Goal: Information Seeking & Learning: Learn about a topic

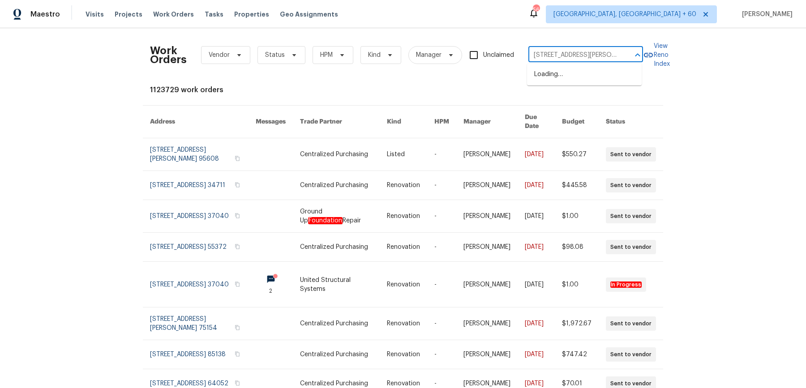
scroll to position [0, 32]
click at [582, 76] on li "[STREET_ADDRESS][PERSON_NAME]" at bounding box center [584, 79] width 115 height 24
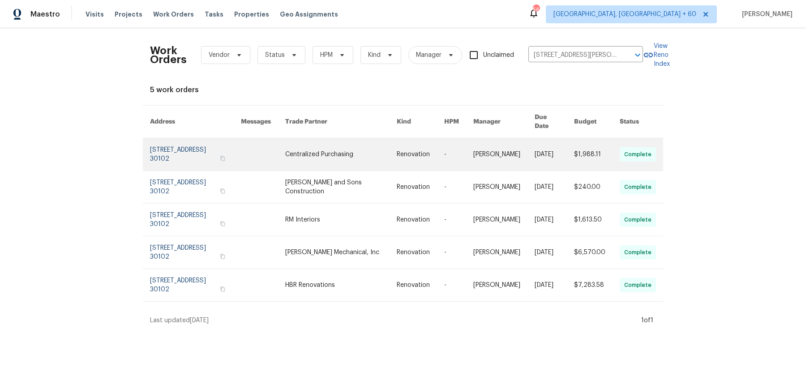
click at [483, 152] on link at bounding box center [503, 154] width 61 height 32
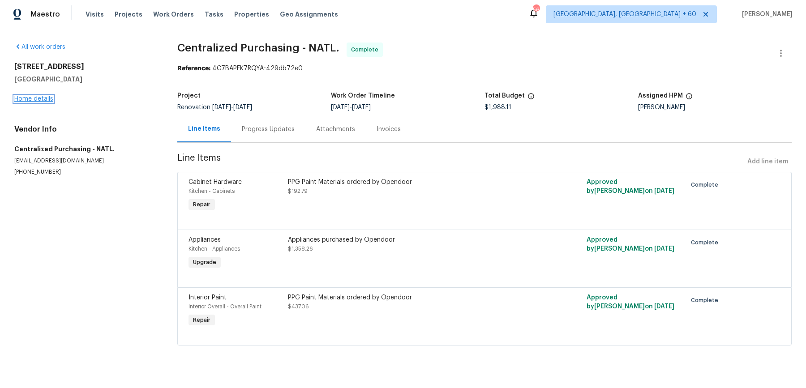
click at [34, 97] on link "Home details" at bounding box center [33, 99] width 39 height 6
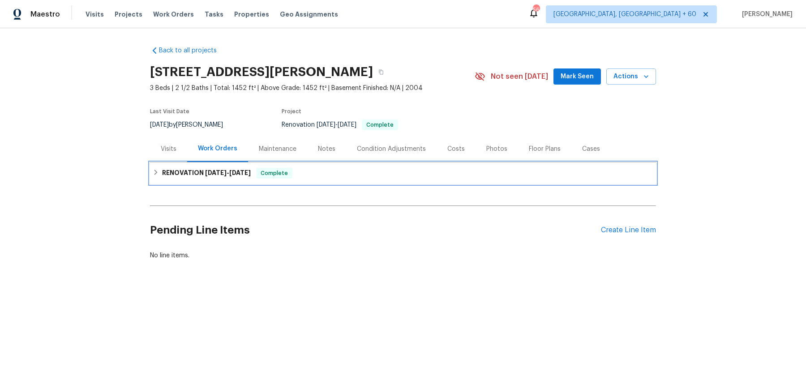
click at [267, 176] on span "Complete" at bounding box center [274, 173] width 34 height 9
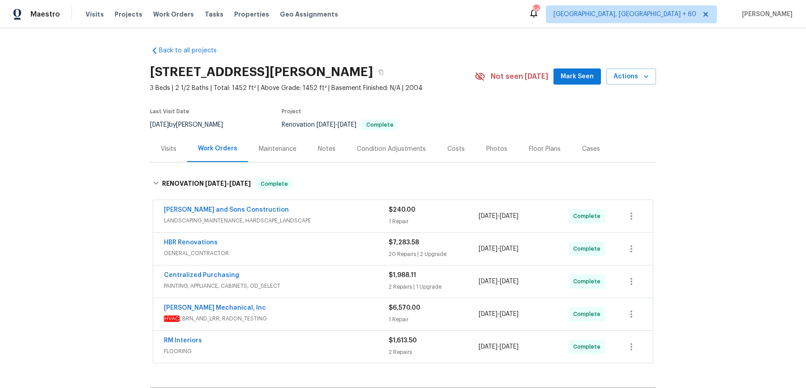
click at [343, 222] on span "LANDSCAPING_MAINTENANCE, HARDSCAPE_LANDSCAPE" at bounding box center [276, 220] width 225 height 9
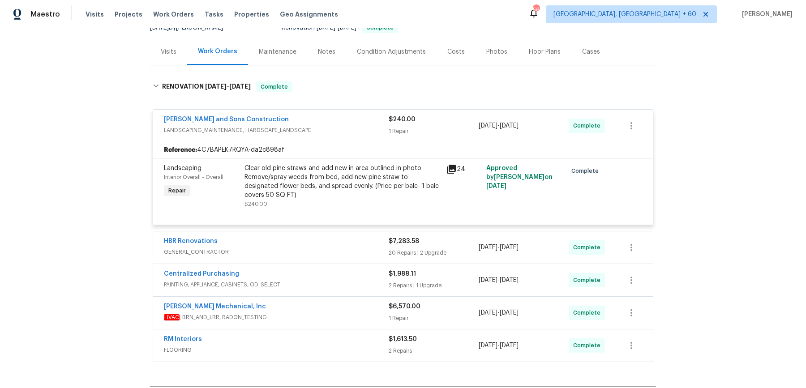
click at [350, 236] on div "HBR Renovations GENERAL_CONTRACTOR $7,283.58 20 Repairs | 2 Upgrade [DATE] - [D…" at bounding box center [403, 247] width 500 height 32
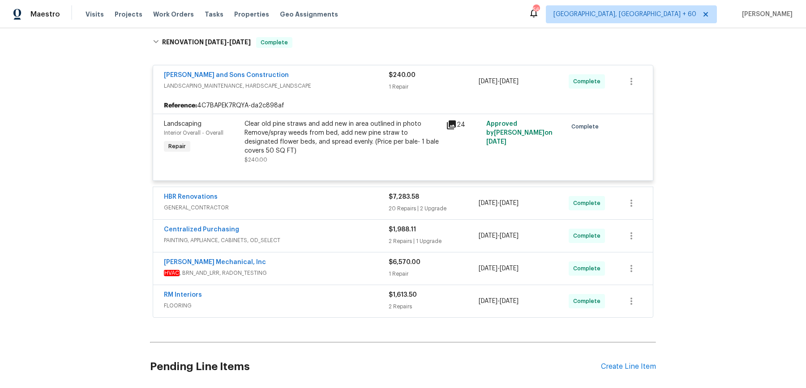
click at [369, 188] on div "HBR Renovations GENERAL_CONTRACTOR $7,283.58 20 Repairs | 2 Upgrade [DATE] - [D…" at bounding box center [403, 203] width 500 height 32
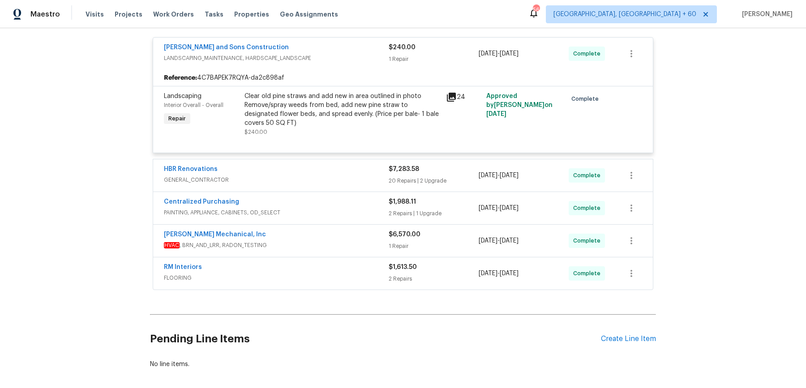
scroll to position [173, 0]
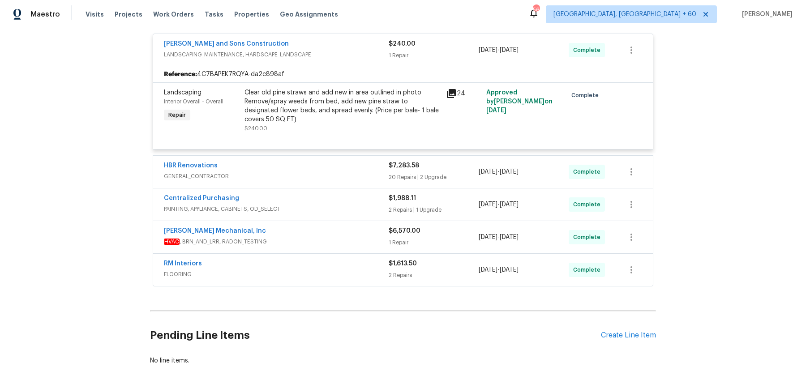
click at [373, 162] on div "HBR Renovations" at bounding box center [276, 166] width 225 height 11
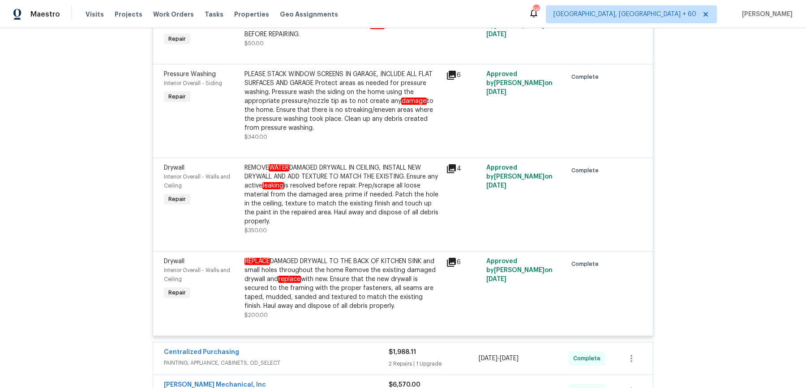
scroll to position [2032, 0]
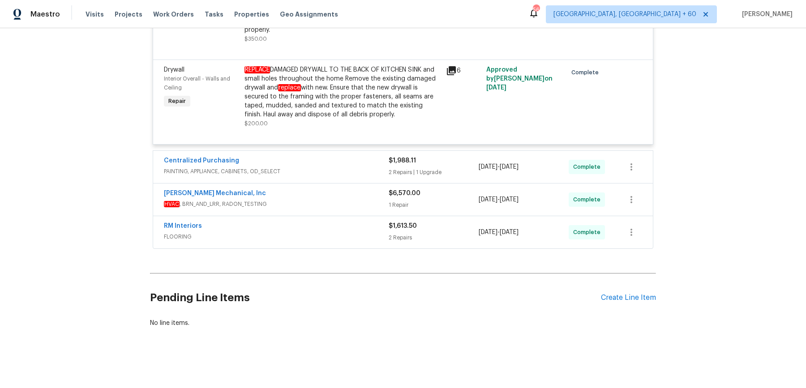
click at [356, 171] on span "PAINTING, APPLIANCE, CABINETS, OD_SELECT" at bounding box center [276, 171] width 225 height 9
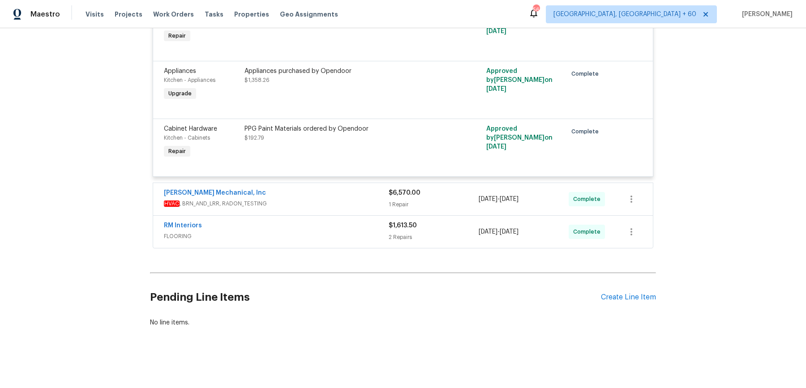
click at [352, 191] on div "[PERSON_NAME] Mechanical, Inc" at bounding box center [276, 194] width 225 height 11
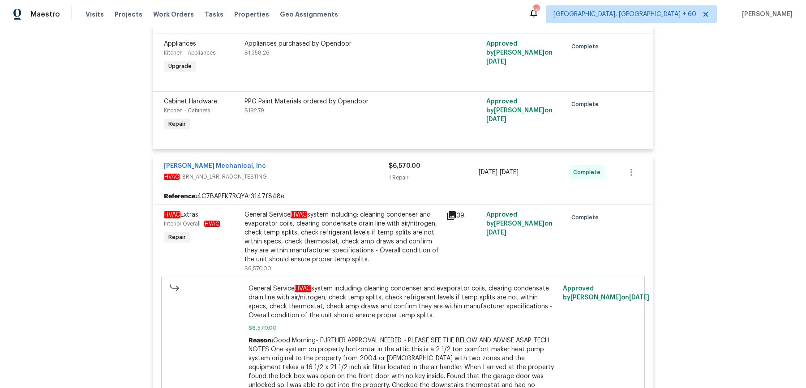
scroll to position [2561, 0]
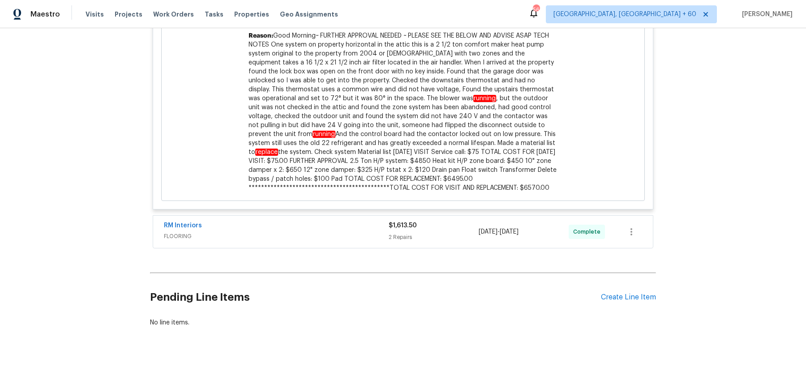
click at [347, 222] on div "RM Interiors" at bounding box center [276, 226] width 225 height 11
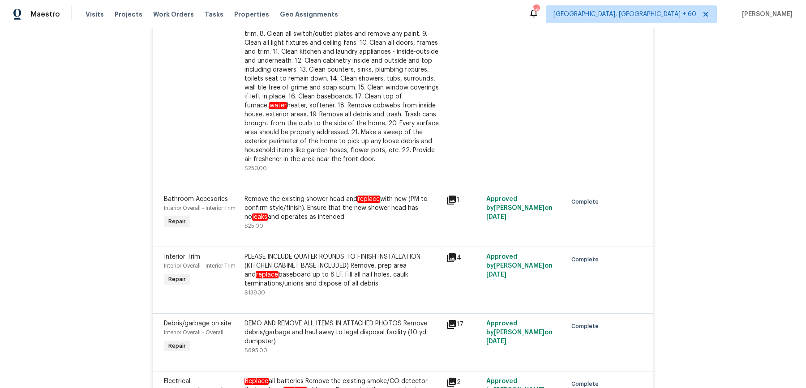
scroll to position [0, 0]
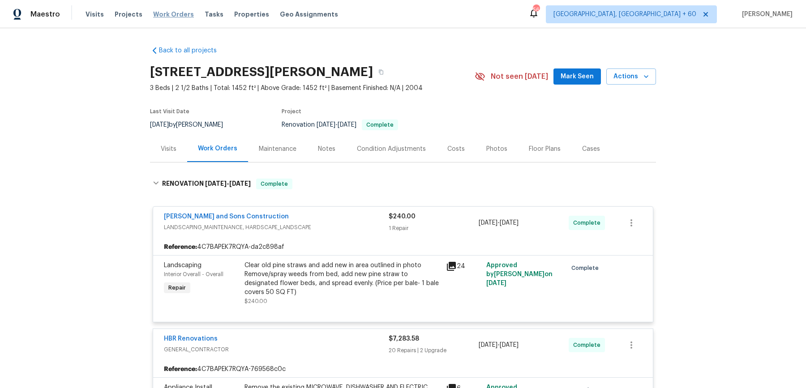
click at [161, 14] on span "Work Orders" at bounding box center [173, 14] width 41 height 9
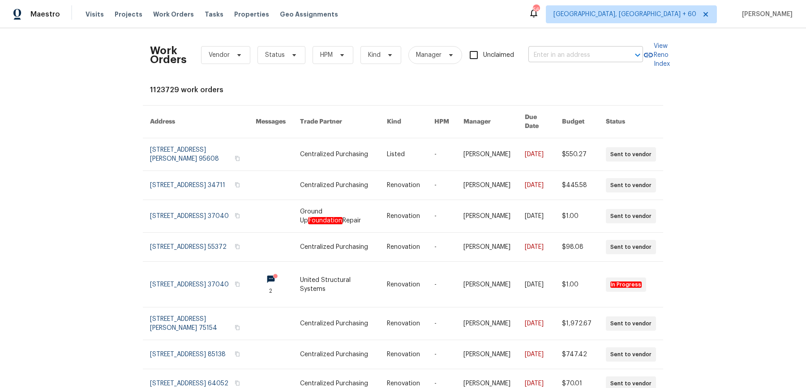
click at [607, 55] on input "text" at bounding box center [573, 55] width 90 height 14
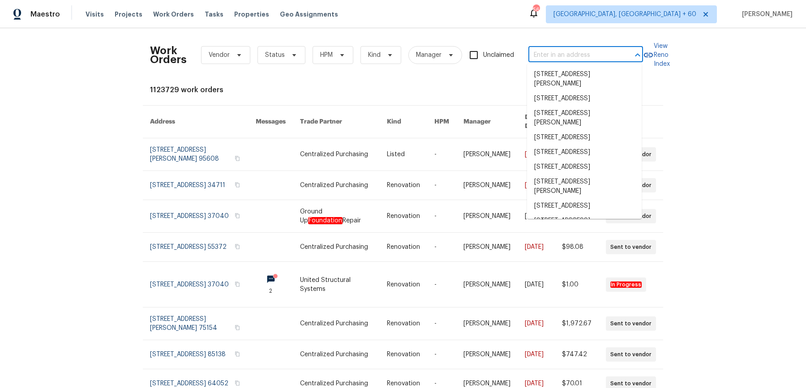
paste input "[STREET_ADDRESS]"
type input "[STREET_ADDRESS]"
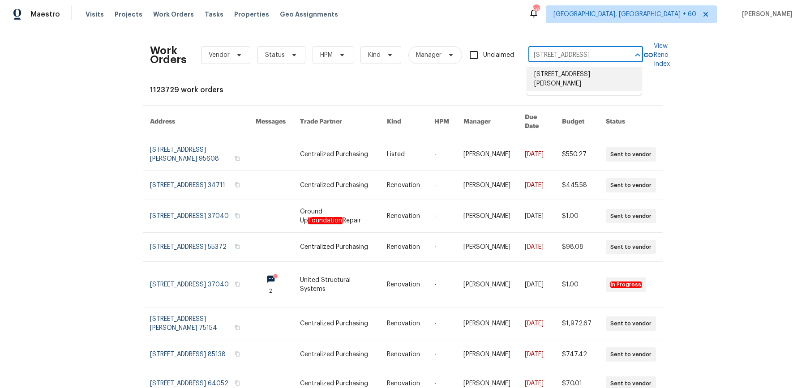
click at [587, 72] on li "[STREET_ADDRESS][PERSON_NAME]" at bounding box center [584, 79] width 115 height 24
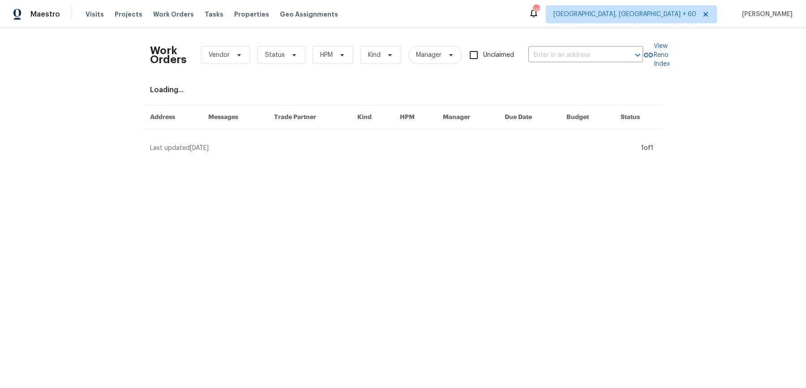
type input "[STREET_ADDRESS][PERSON_NAME]"
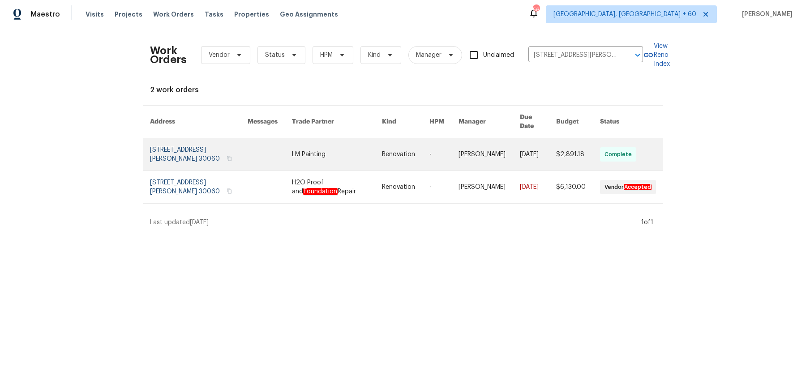
click at [520, 138] on link at bounding box center [538, 154] width 36 height 32
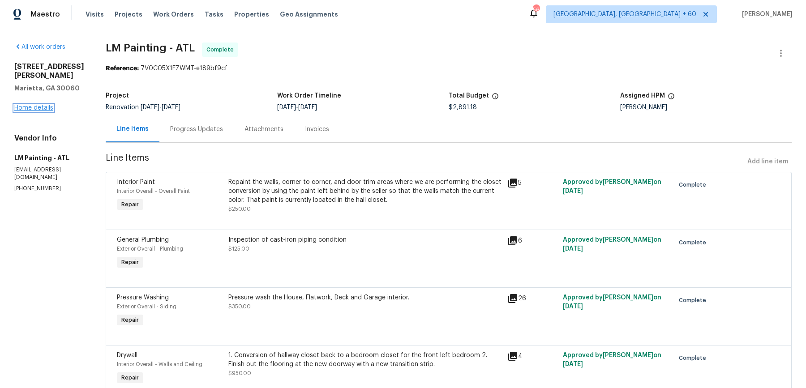
click at [51, 105] on link "Home details" at bounding box center [33, 108] width 39 height 6
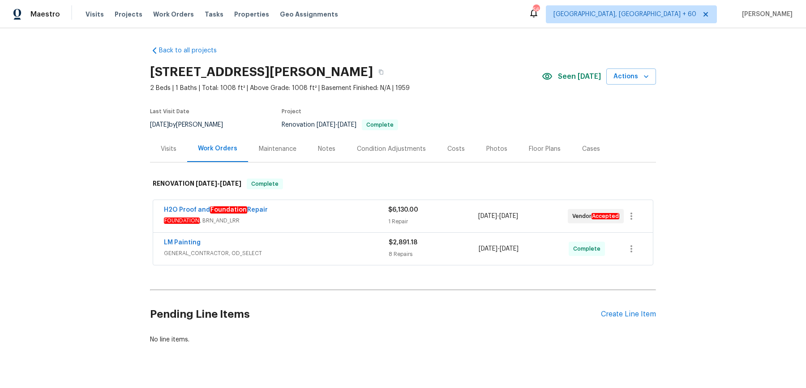
click at [313, 206] on div "H2O Proof and Foundation Repair" at bounding box center [276, 211] width 224 height 11
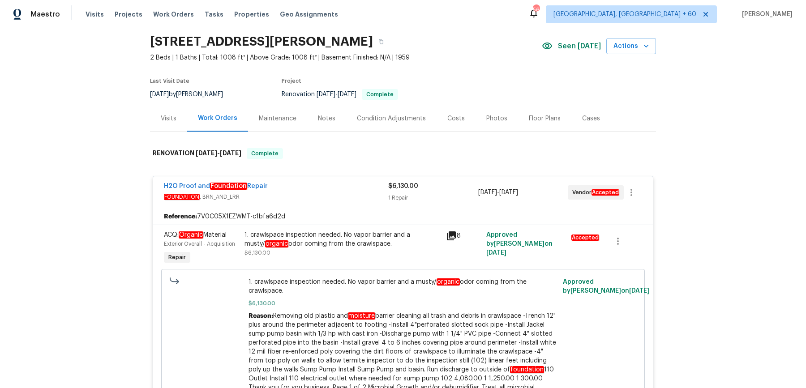
scroll to position [237, 0]
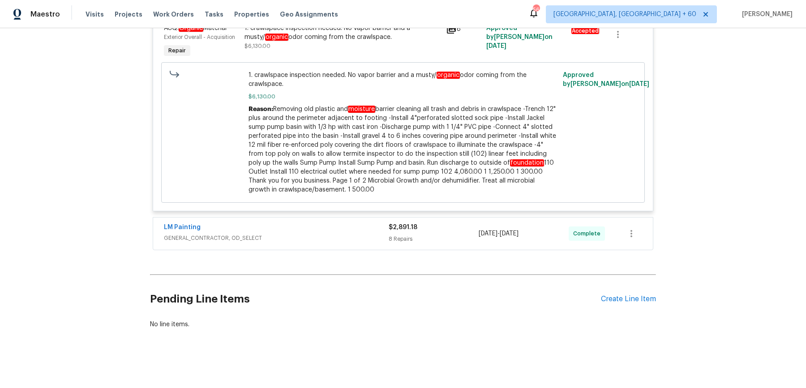
click at [333, 231] on div "LM Painting" at bounding box center [276, 228] width 225 height 11
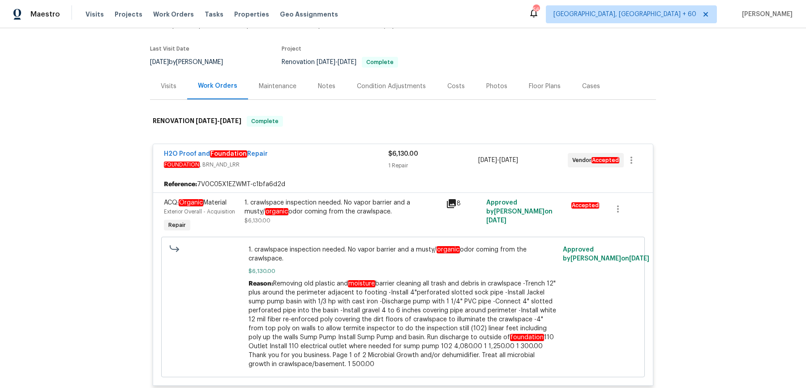
scroll to position [0, 0]
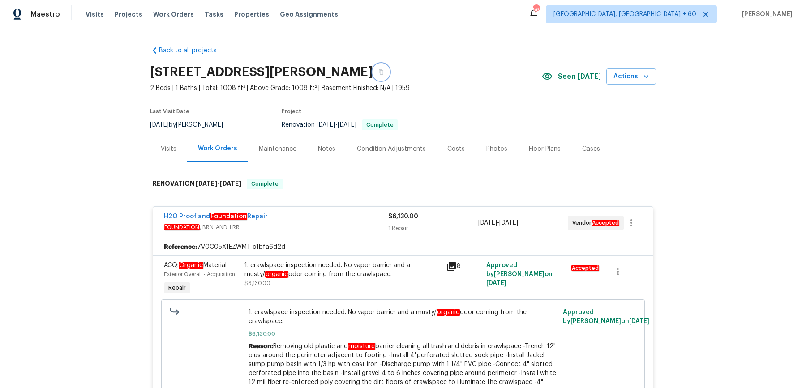
click at [389, 70] on button "button" at bounding box center [381, 72] width 16 height 16
click at [384, 74] on icon "button" at bounding box center [380, 71] width 5 height 5
click at [383, 74] on icon "button" at bounding box center [381, 72] width 4 height 5
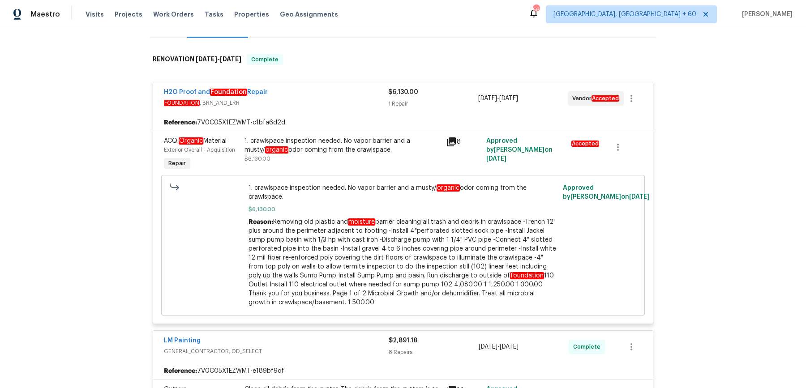
scroll to position [172, 0]
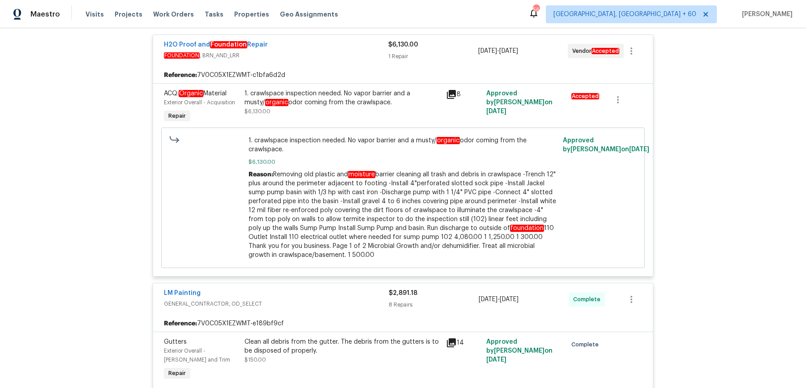
click at [271, 110] on div "1. crawlspace inspection needed. No vapor barrier and a musty/ organic odor com…" at bounding box center [342, 102] width 196 height 27
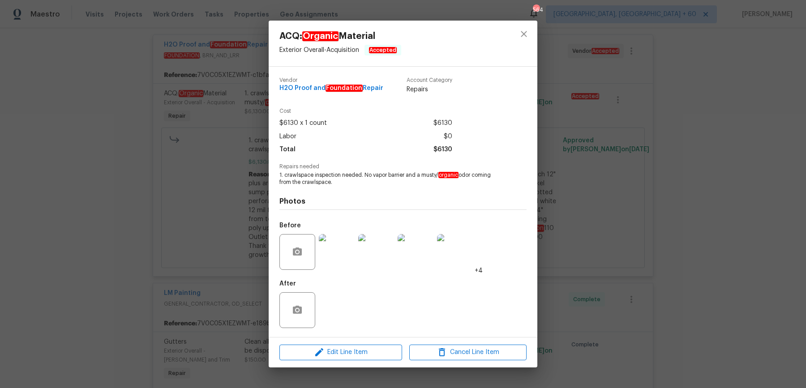
click at [626, 154] on div "ACQ: Organic Material Exterior Overall - Acquisition Accepted Vendor H2O Proof …" at bounding box center [403, 194] width 806 height 388
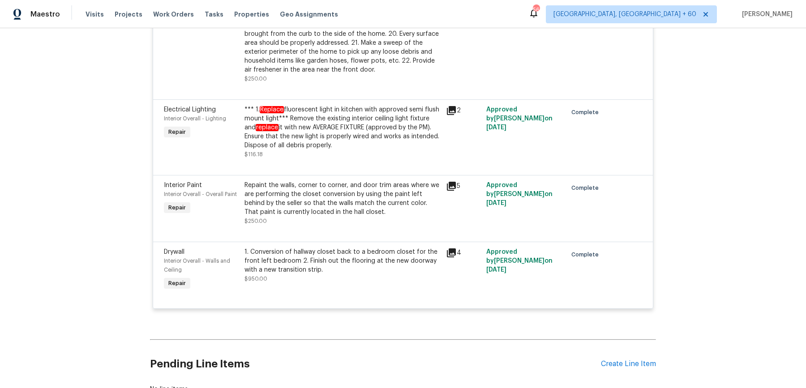
scroll to position [954, 0]
click at [423, 264] on div "1. Conversion of hallway closet back to a bedroom closet for the front left bed…" at bounding box center [342, 260] width 196 height 27
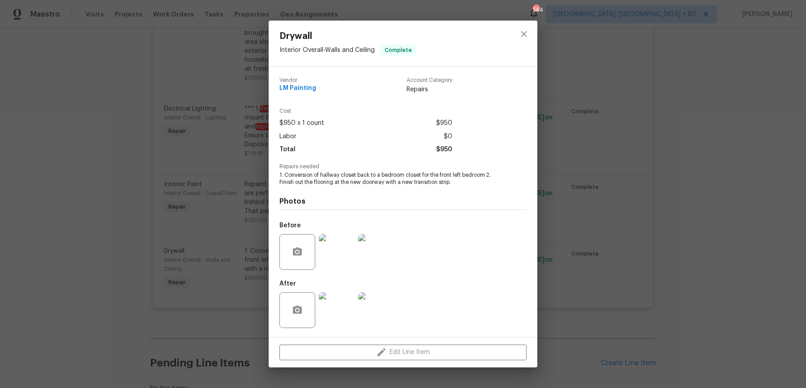
click at [577, 217] on div "Drywall Interior Overall - Walls and Ceiling Complete Vendor LM Painting Accoun…" at bounding box center [403, 194] width 806 height 388
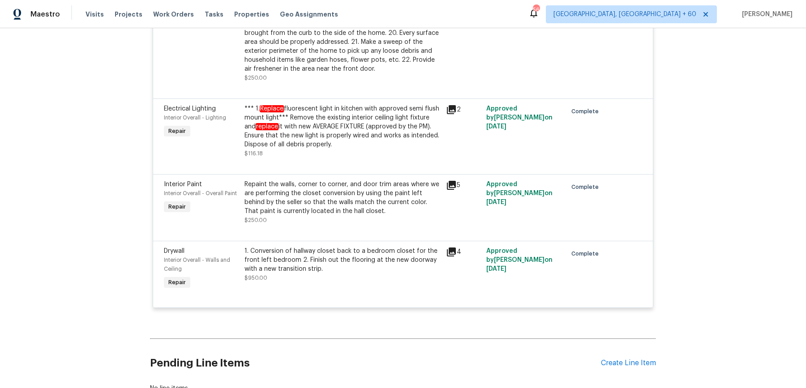
click at [321, 250] on div "1. Conversion of hallway closet back to a bedroom closet for the front left bed…" at bounding box center [342, 260] width 196 height 27
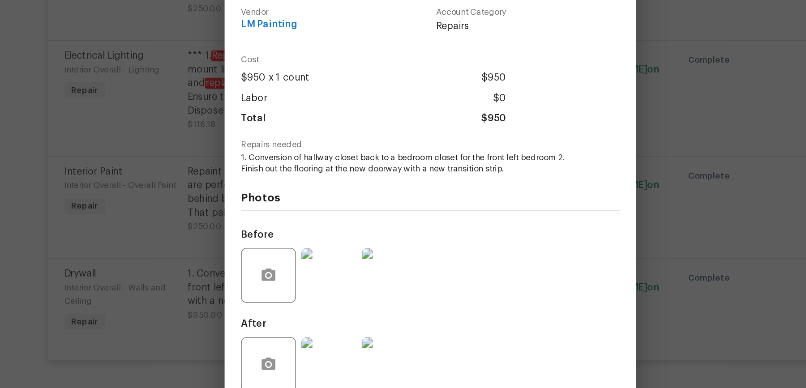
click at [338, 252] on img at bounding box center [337, 252] width 36 height 36
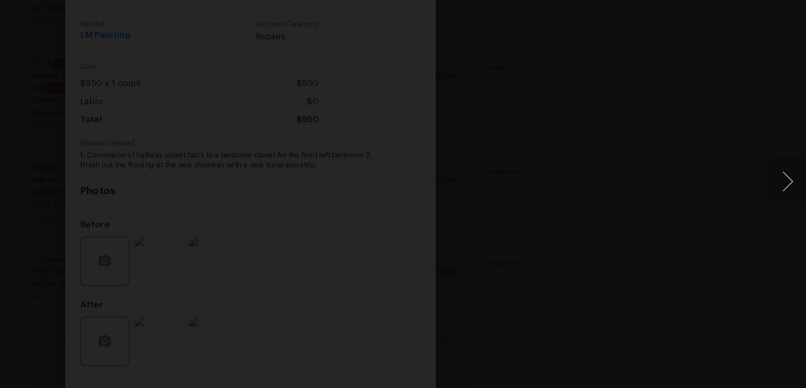
click at [726, 184] on div "Lightbox" at bounding box center [403, 194] width 806 height 388
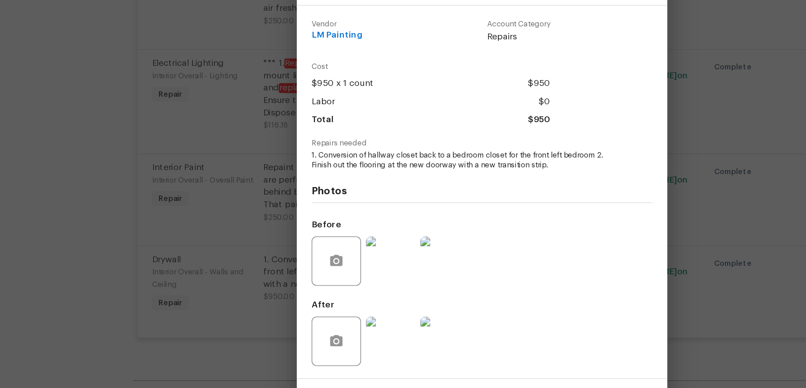
click at [286, 173] on span "1. Conversion of hallway closet back to a bedroom closet for the front left bed…" at bounding box center [390, 178] width 223 height 15
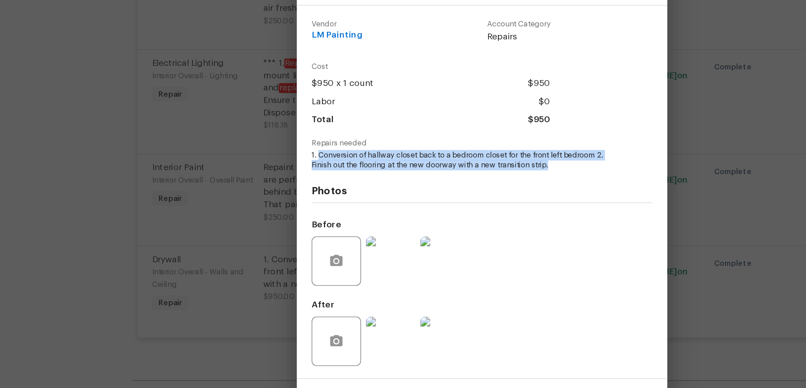
drag, startPoint x: 285, startPoint y: 176, endPoint x: 510, endPoint y: 184, distance: 225.3
click at [510, 184] on div "Repairs needed 1. Conversion of hallway closet back to a bedroom closet for the…" at bounding box center [402, 175] width 247 height 23
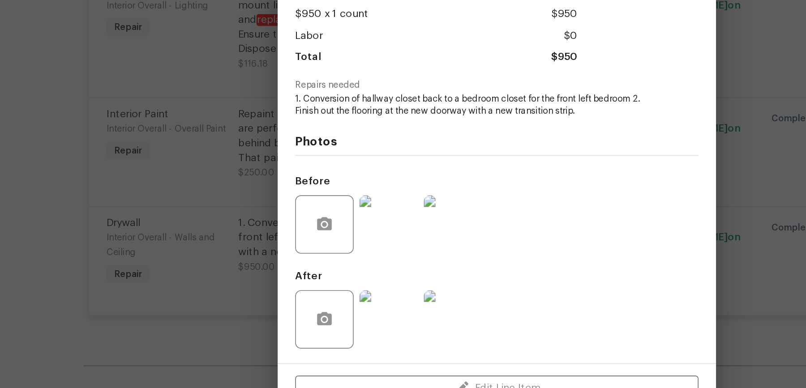
click at [336, 190] on div "Photos Before After" at bounding box center [402, 259] width 247 height 147
drag, startPoint x: 321, startPoint y: 175, endPoint x: 422, endPoint y: 174, distance: 101.2
click at [422, 174] on span "1. Conversion of hallway closet back to a bedroom closet for the front left bed…" at bounding box center [390, 178] width 223 height 15
copy span "hallway closet back to a bedroom closet"
click at [459, 228] on div "Before" at bounding box center [402, 246] width 247 height 58
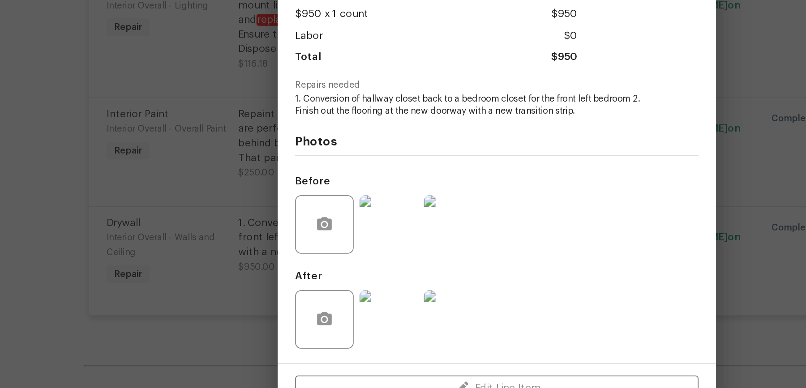
click at [193, 218] on div "Drywall Interior Overall - Walls and Ceiling Complete Vendor LM Painting Accoun…" at bounding box center [403, 194] width 806 height 388
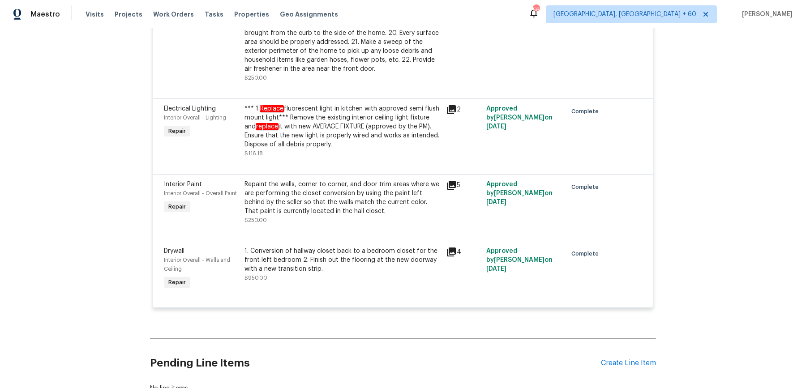
scroll to position [947, 0]
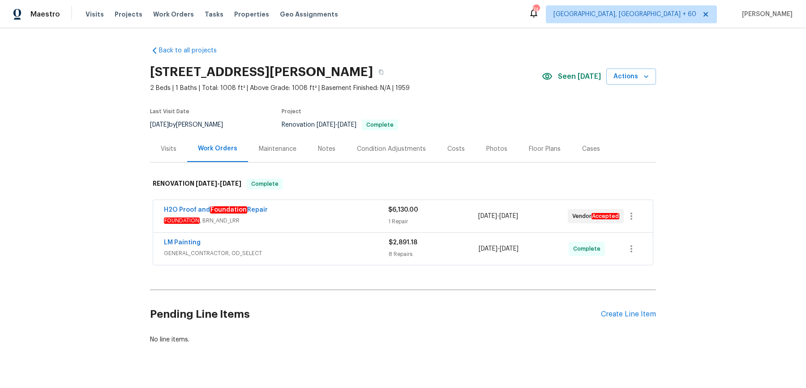
click at [174, 149] on div "Visits" at bounding box center [169, 149] width 16 height 9
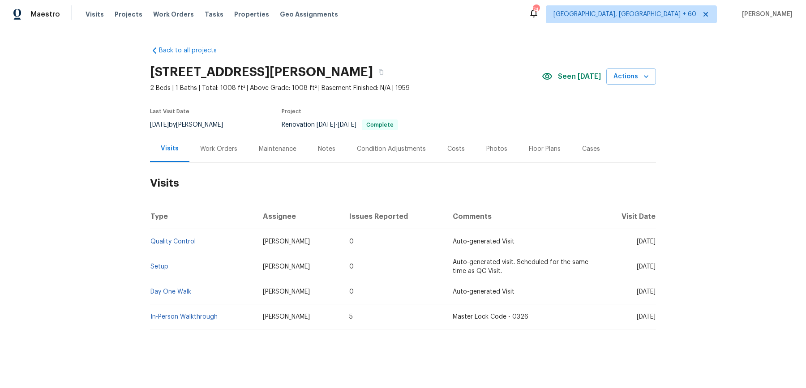
click at [162, 260] on td "Setup" at bounding box center [203, 266] width 106 height 25
click at [162, 270] on td "Setup" at bounding box center [203, 266] width 106 height 25
click at [162, 266] on link "Setup" at bounding box center [159, 267] width 18 height 6
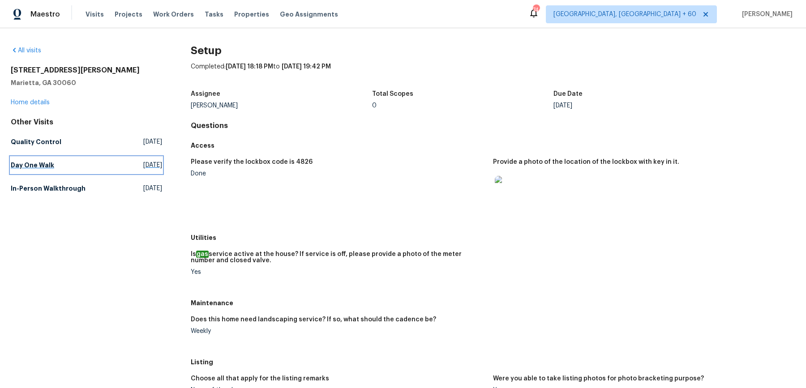
click at [44, 158] on link "Day One Walk Fri, Sep 26 2025" at bounding box center [86, 165] width 151 height 16
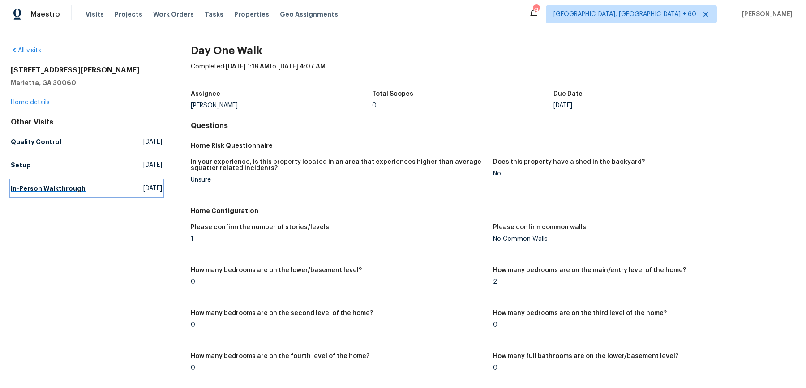
click at [63, 192] on h5 "In-Person Walkthrough" at bounding box center [48, 188] width 75 height 9
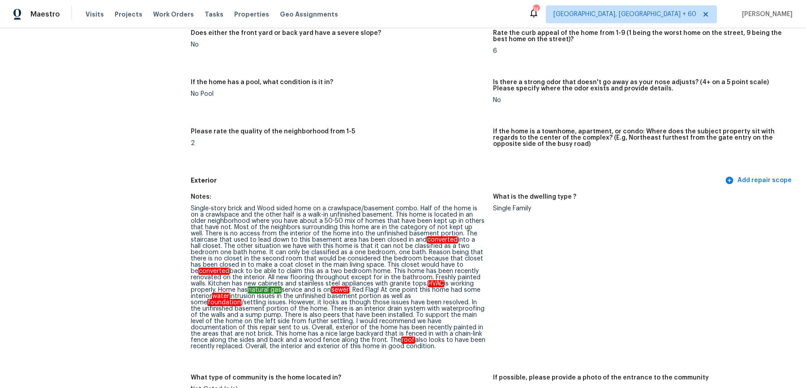
scroll to position [1201, 0]
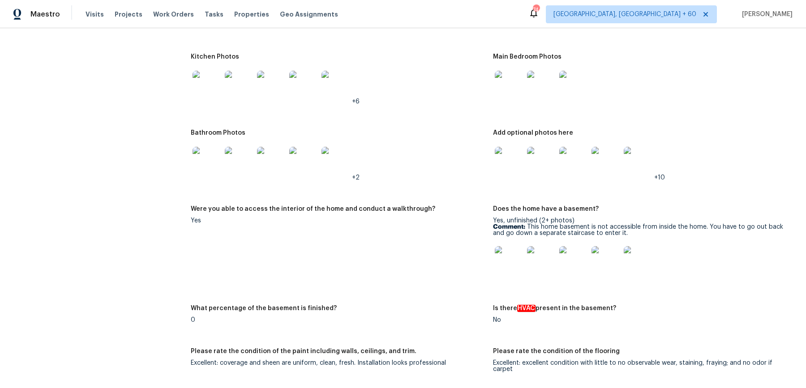
click at [512, 262] on img at bounding box center [509, 260] width 29 height 29
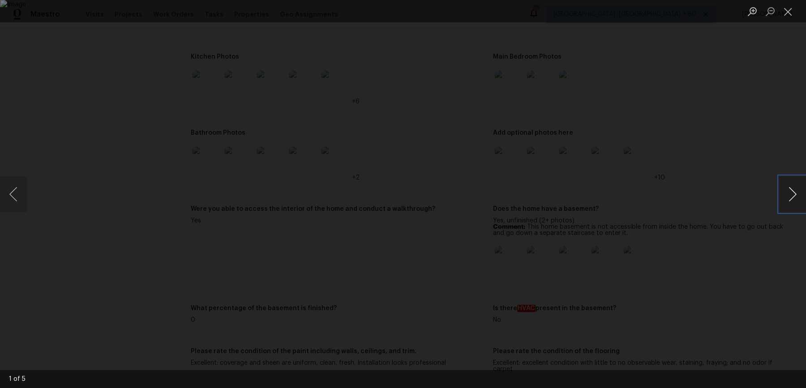
click at [797, 197] on button "Next image" at bounding box center [792, 194] width 27 height 36
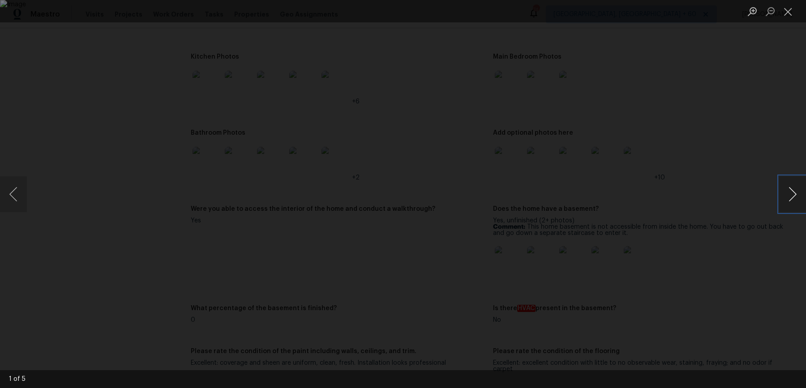
click at [797, 197] on button "Next image" at bounding box center [792, 194] width 27 height 36
click at [767, 115] on div "Lightbox" at bounding box center [403, 194] width 806 height 388
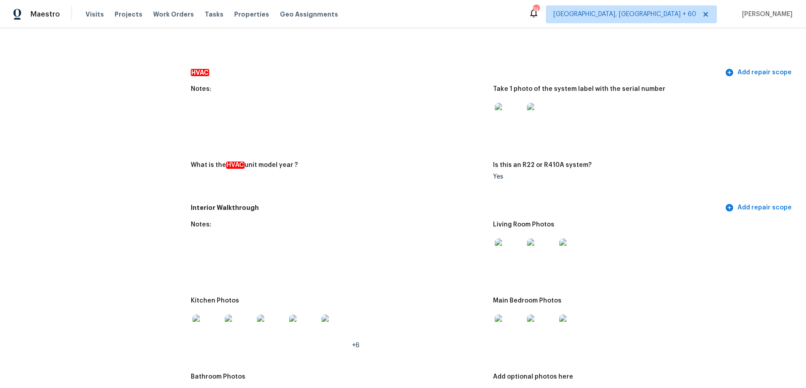
scroll to position [202, 0]
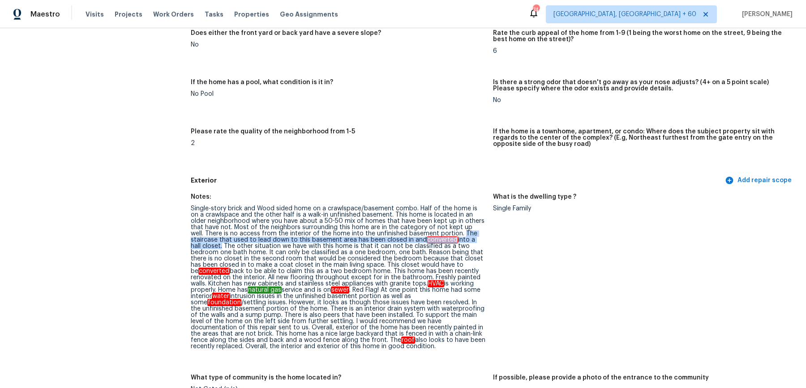
drag, startPoint x: 429, startPoint y: 234, endPoint x: 461, endPoint y: 240, distance: 33.3
click at [461, 240] on div "Single-story brick and Wood sided home on a crawlspace/basement combo. Half of …" at bounding box center [338, 278] width 295 height 144
copy div "The staircase that used to lead down to this basement area has been closed in a…"
drag, startPoint x: 424, startPoint y: 233, endPoint x: 465, endPoint y: 238, distance: 41.5
click at [465, 238] on div "Single-story brick and Wood sided home on a crawlspace/basement combo. Half of …" at bounding box center [338, 278] width 295 height 144
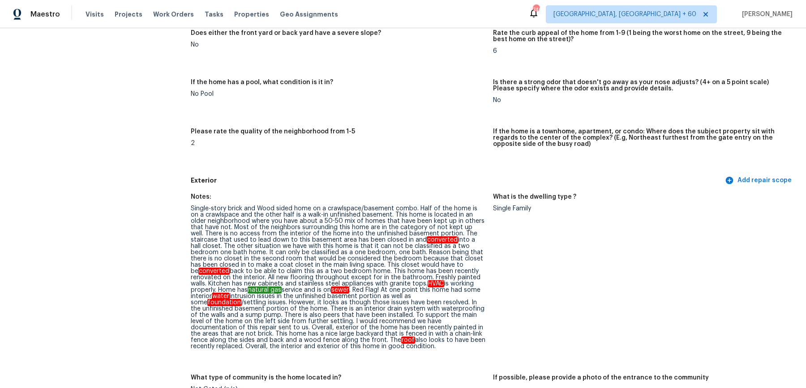
scroll to position [1201, 0]
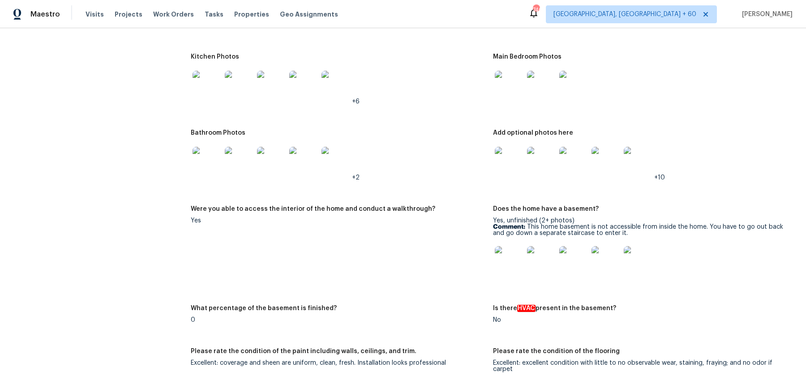
click at [505, 245] on div at bounding box center [509, 260] width 32 height 39
click at [505, 253] on img at bounding box center [509, 260] width 29 height 29
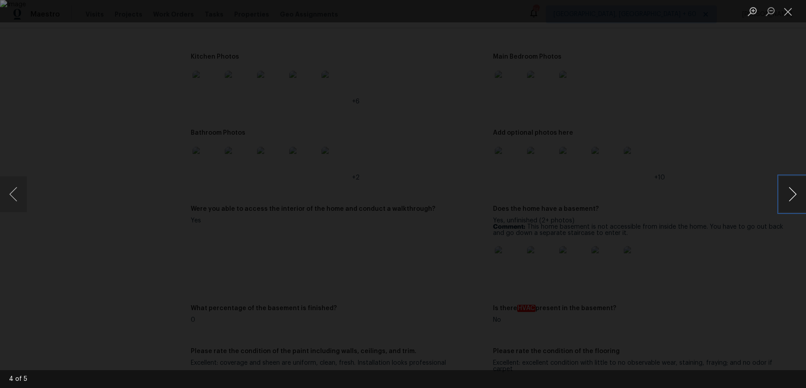
click at [784, 197] on button "Next image" at bounding box center [792, 194] width 27 height 36
click at [789, 24] on div "Lightbox" at bounding box center [403, 194] width 806 height 388
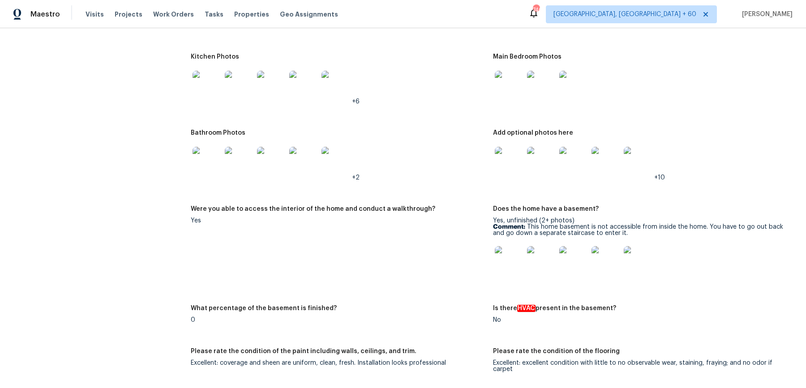
click at [789, 23] on div "Maestro Visits Projects Work Orders Tasks Properties Geo Assignments 740 Albuqu…" at bounding box center [403, 14] width 806 height 28
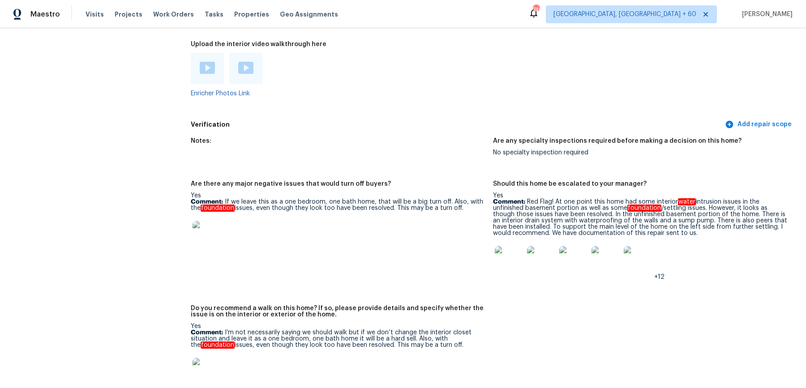
scroll to position [202, 0]
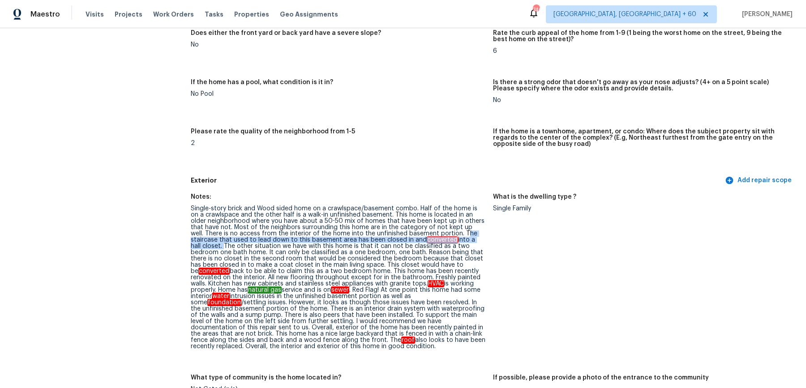
drag, startPoint x: 429, startPoint y: 231, endPoint x: 462, endPoint y: 243, distance: 34.6
click at [462, 243] on div "Single-story brick and Wood sided home on a crawlspace/basement combo. Half of …" at bounding box center [338, 278] width 295 height 144
click at [654, 257] on figure "What is the dwelling type ? Single Family" at bounding box center [644, 279] width 302 height 170
drag, startPoint x: 379, startPoint y: 240, endPoint x: 462, endPoint y: 240, distance: 82.4
click at [462, 240] on div "Single-story brick and Wood sided home on a crawlspace/basement combo. Half of …" at bounding box center [338, 278] width 295 height 144
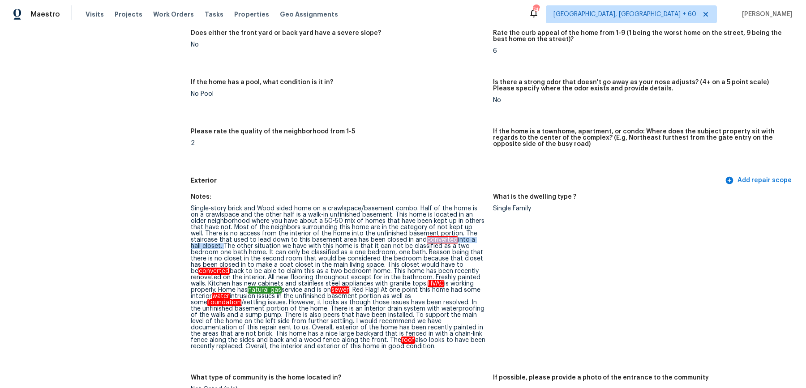
copy div "converted into a hall closet."
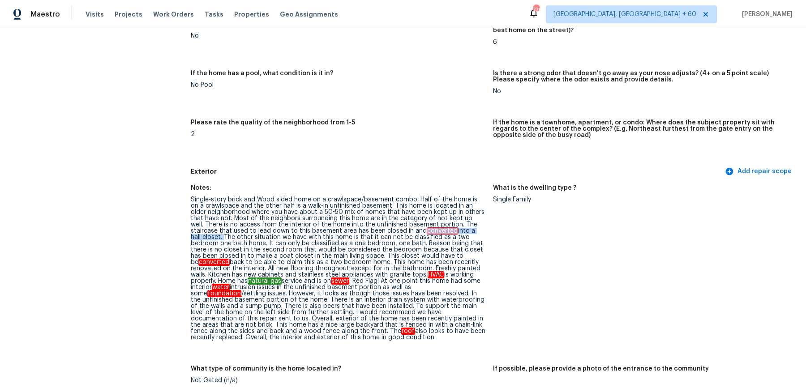
scroll to position [212, 0]
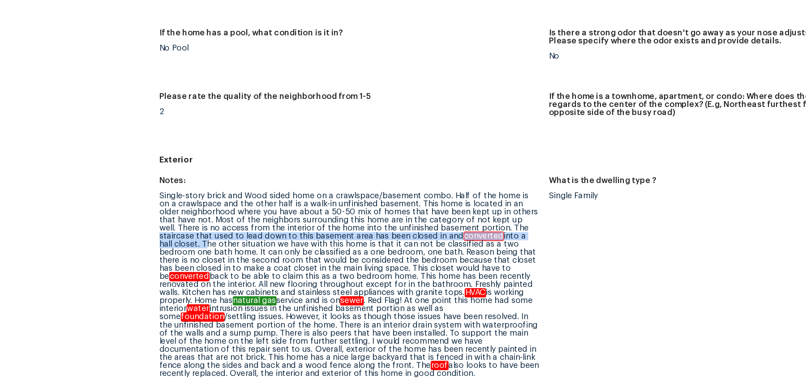
drag, startPoint x: 439, startPoint y: 223, endPoint x: 464, endPoint y: 232, distance: 26.2
click at [464, 232] on div "Single-story brick and Wood sided home on a crawlspace/basement combo. Half of …" at bounding box center [338, 267] width 295 height 144
copy div "staircase that used to lead down to this basement area has been closed in and c…"
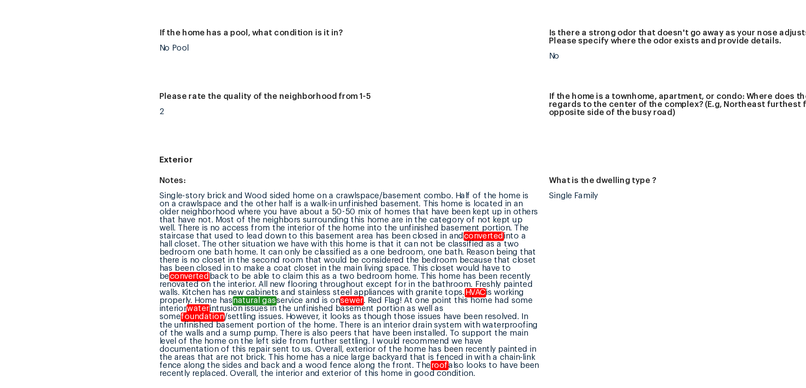
scroll to position [1201, 0]
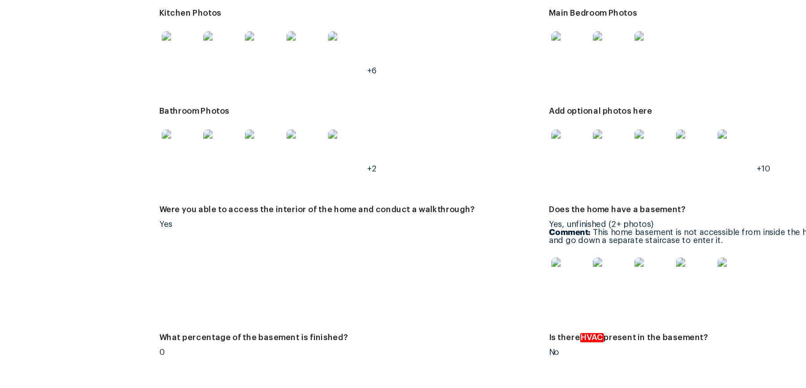
click at [516, 253] on img at bounding box center [509, 260] width 29 height 29
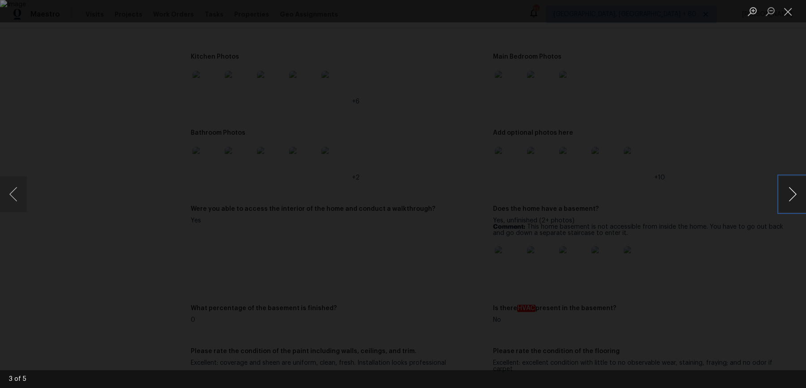
click at [785, 199] on button "Next image" at bounding box center [792, 194] width 27 height 36
click at [786, 199] on button "Next image" at bounding box center [792, 194] width 27 height 36
click at [787, 199] on button "Next image" at bounding box center [792, 194] width 27 height 36
click at [781, 123] on div "Lightbox" at bounding box center [403, 194] width 806 height 388
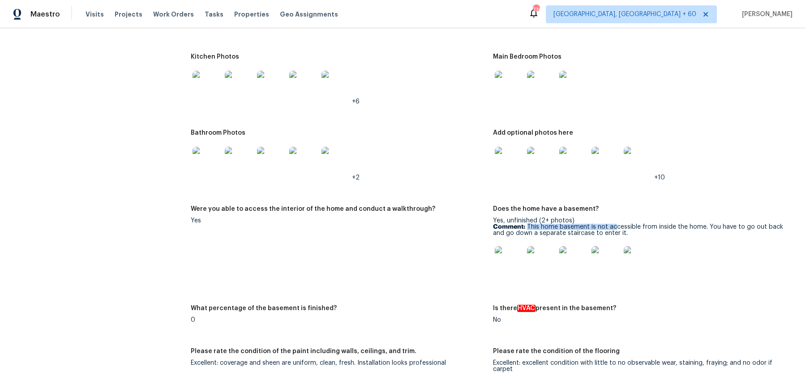
drag, startPoint x: 528, startPoint y: 225, endPoint x: 613, endPoint y: 225, distance: 85.1
click at [613, 225] on p "Comment: This home basement is not accessible from inside the home. You have to…" at bounding box center [640, 230] width 295 height 13
click at [510, 264] on img at bounding box center [509, 260] width 29 height 29
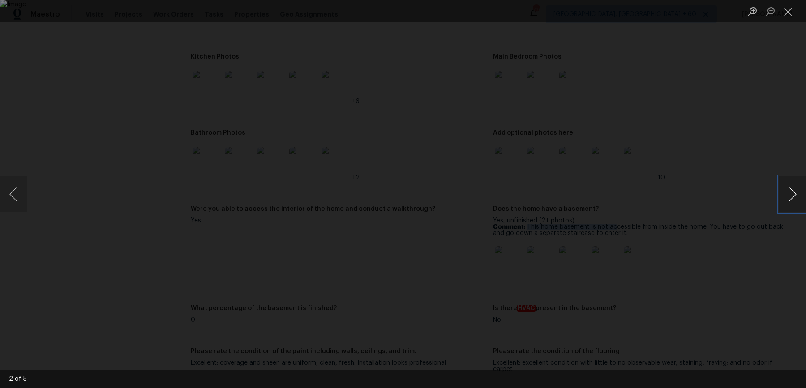
click at [786, 193] on button "Next image" at bounding box center [792, 194] width 27 height 36
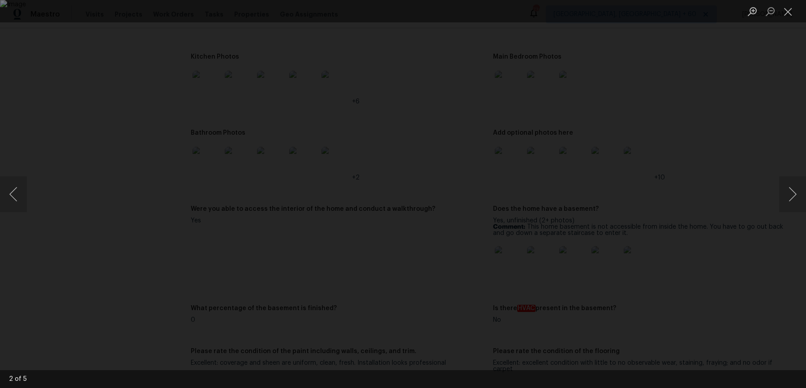
click at [773, 117] on div "Lightbox" at bounding box center [403, 194] width 806 height 388
